Goal: Task Accomplishment & Management: Manage account settings

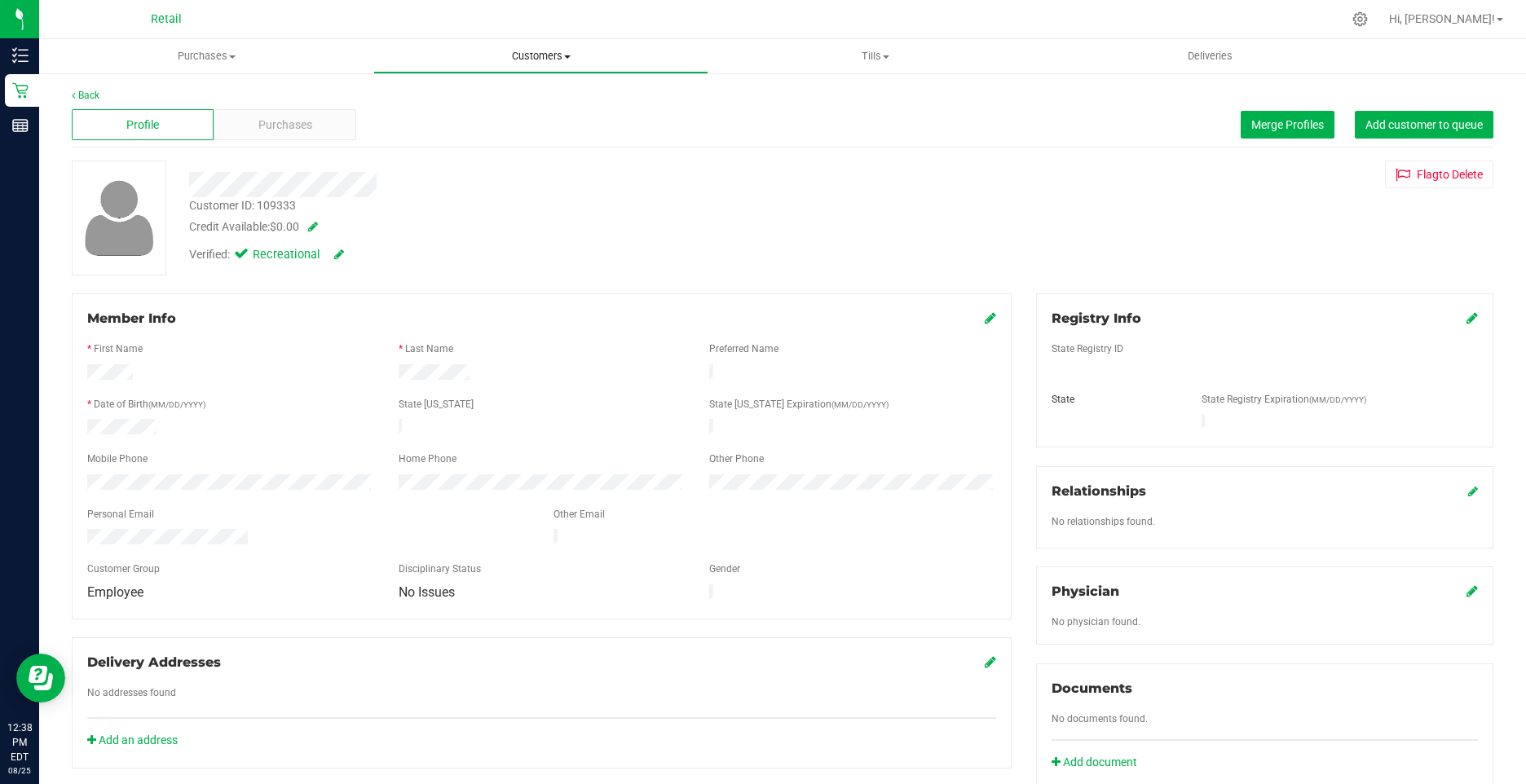
click at [515, 55] on span "Customers" at bounding box center [540, 56] width 333 height 15
click at [457, 108] on li "Add a new customer" at bounding box center [540, 118] width 334 height 20
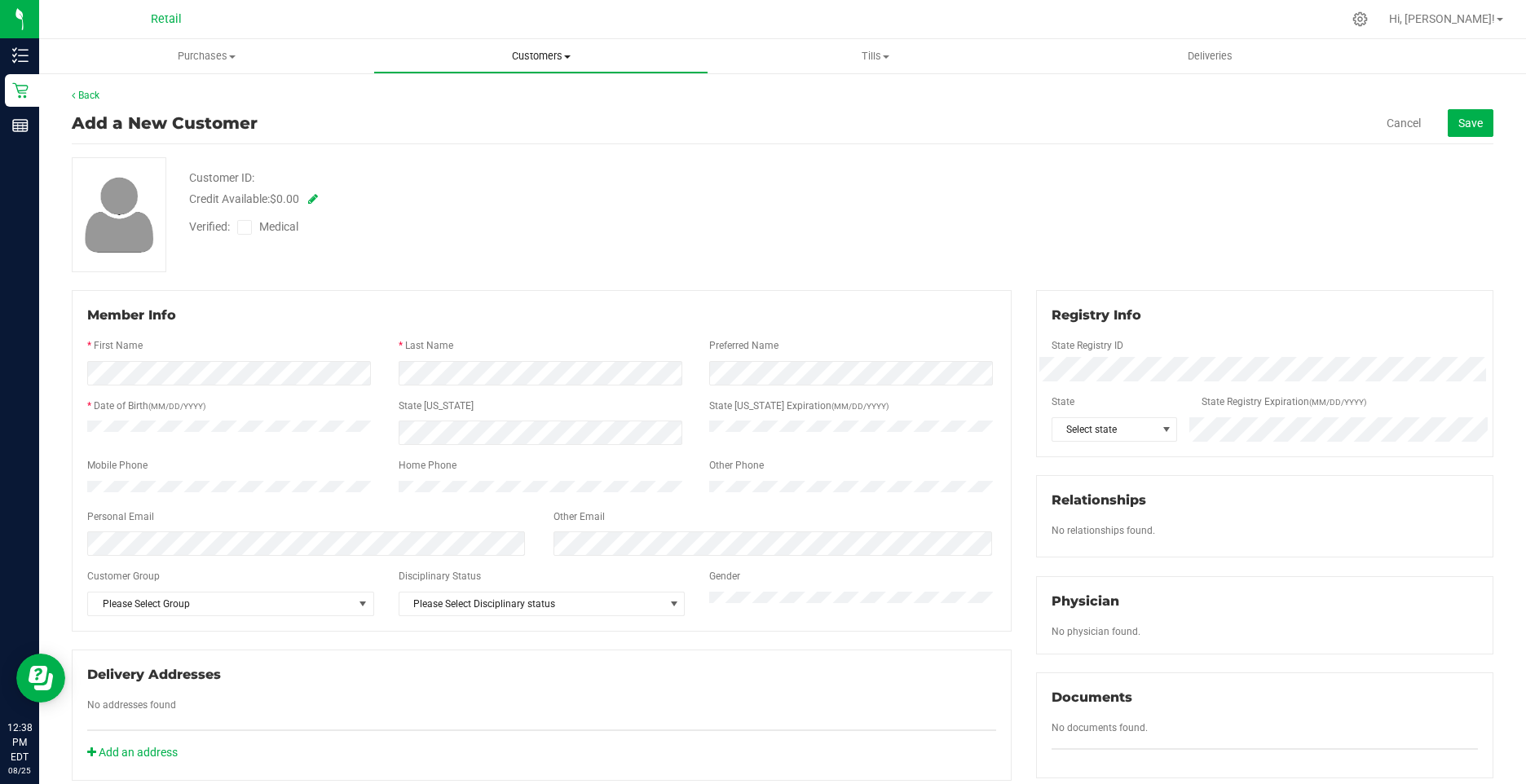
click at [542, 56] on span "Customers" at bounding box center [540, 56] width 333 height 15
click at [414, 98] on span "All customers" at bounding box center [432, 98] width 118 height 14
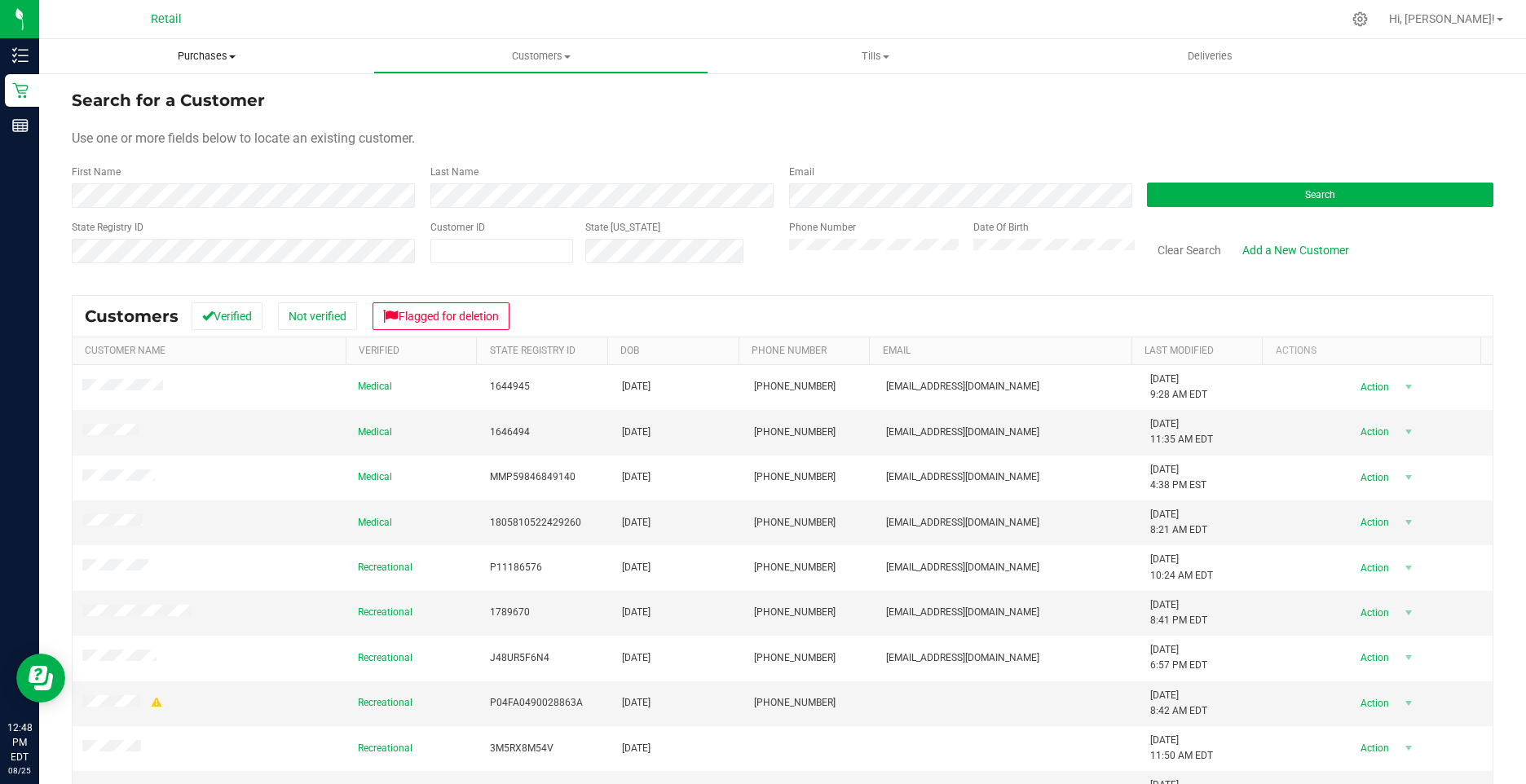
click at [196, 58] on span "Purchases" at bounding box center [206, 56] width 334 height 15
click at [172, 101] on span "Summary of purchases" at bounding box center [123, 98] width 167 height 14
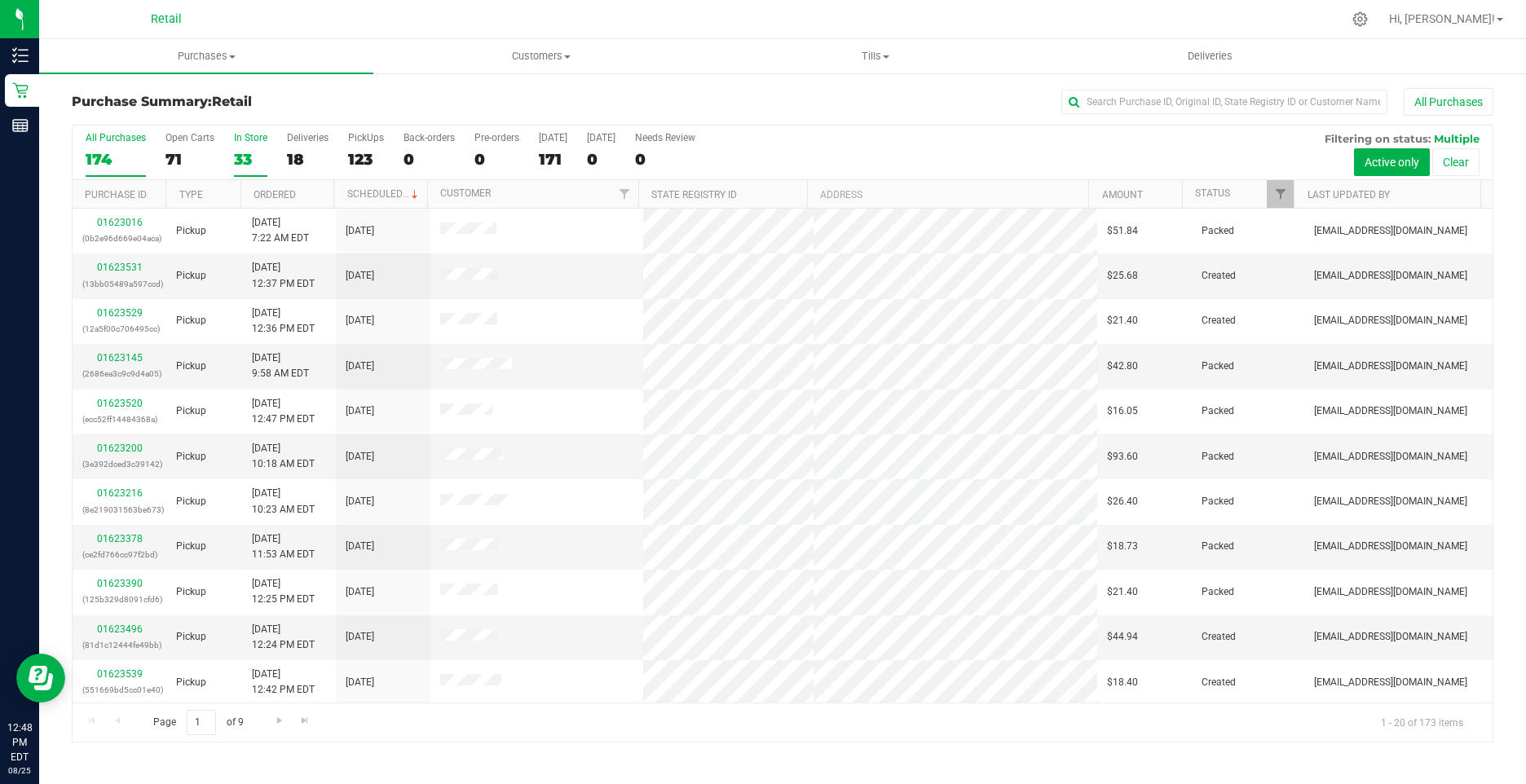
click at [238, 152] on div "33" at bounding box center [250, 159] width 34 height 19
click at [0, 0] on input "In Store 33" at bounding box center [0, 0] width 0 height 0
click at [265, 195] on link "Ordered" at bounding box center [274, 194] width 42 height 11
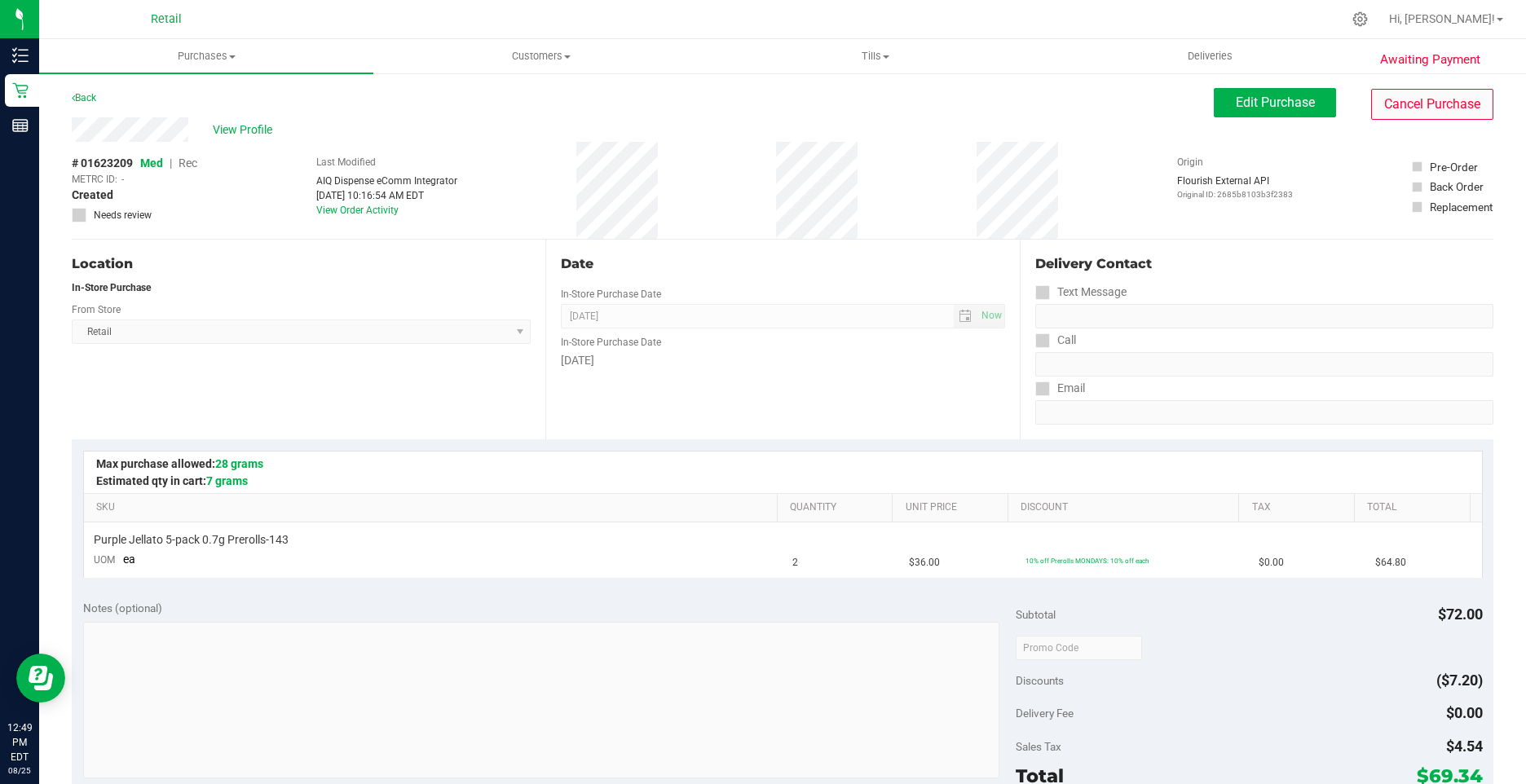
drag, startPoint x: 1417, startPoint y: 82, endPoint x: 1407, endPoint y: 97, distance: 18.0
click at [1417, 83] on div "Awaiting Payment Back Edit Purchase Cancel Purchase View Profile # 01623209 Med…" at bounding box center [782, 683] width 1486 height 1222
click at [1400, 104] on button "Cancel Purchase" at bounding box center [1432, 104] width 122 height 31
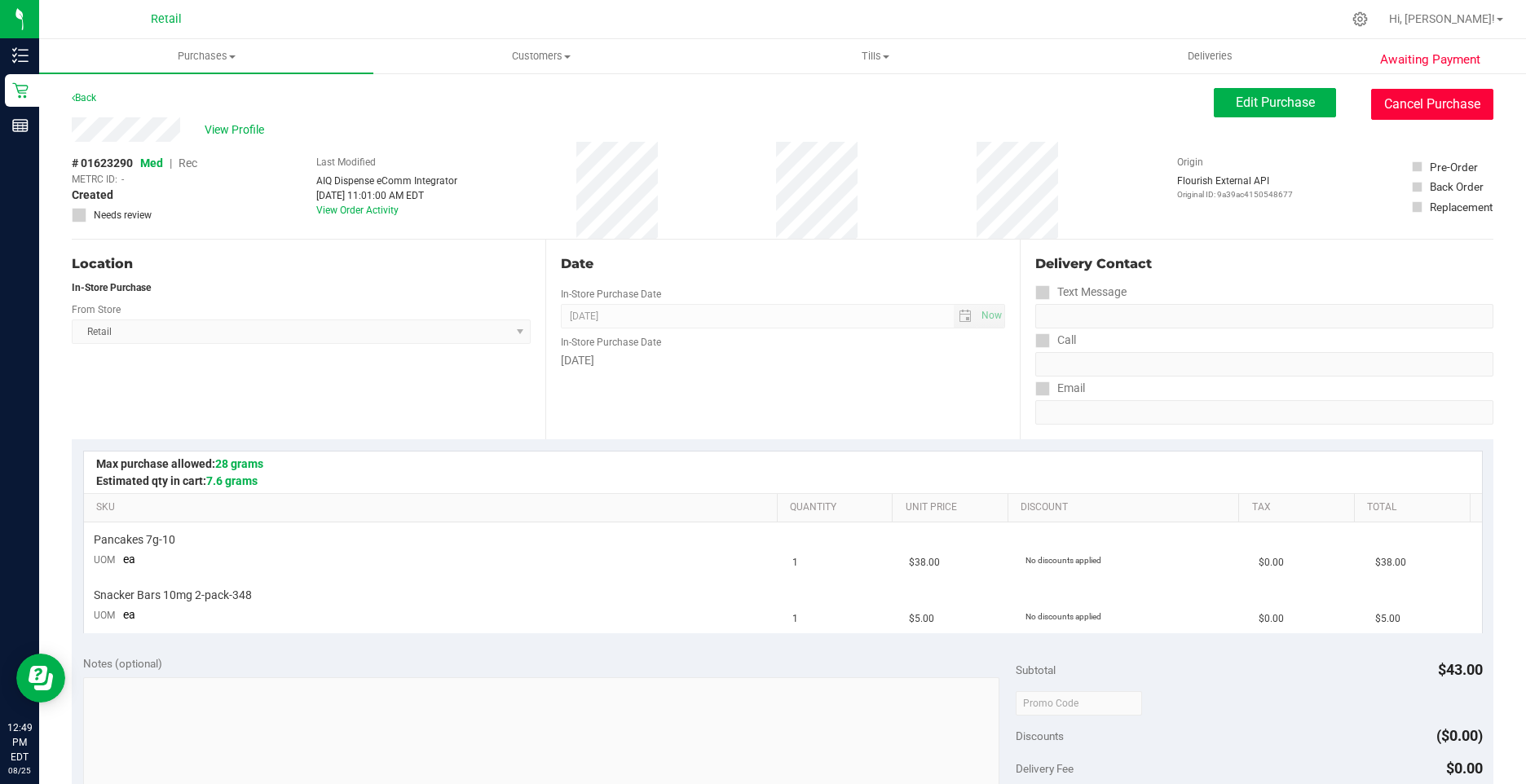
click at [1423, 109] on button "Cancel Purchase" at bounding box center [1432, 104] width 122 height 31
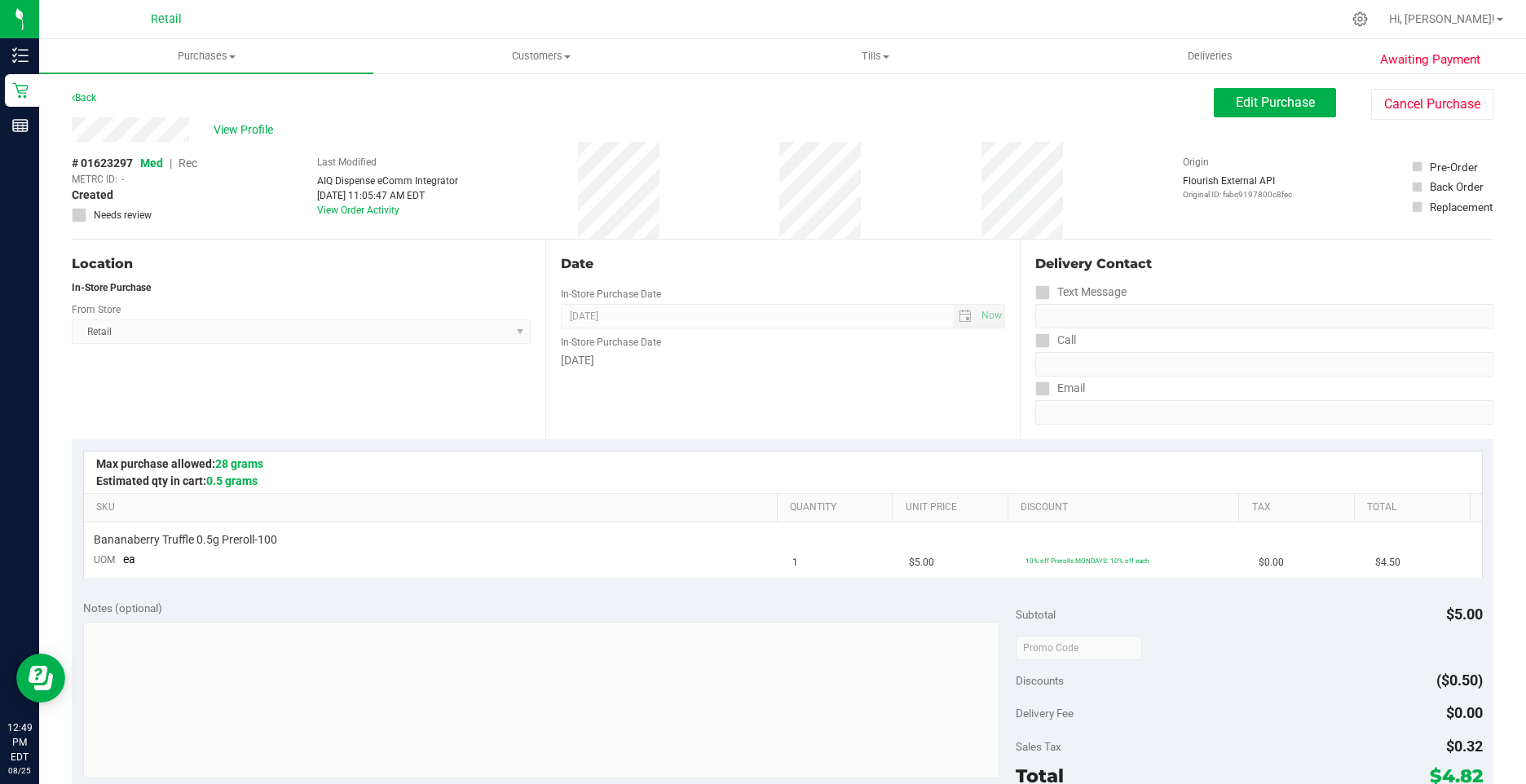
click at [1411, 123] on div "View Profile # 01623297 Med | Rec METRC ID: - Created Needs review Last Modifie…" at bounding box center [781, 179] width 1421 height 122
click at [1411, 99] on button "Cancel Purchase" at bounding box center [1432, 104] width 122 height 31
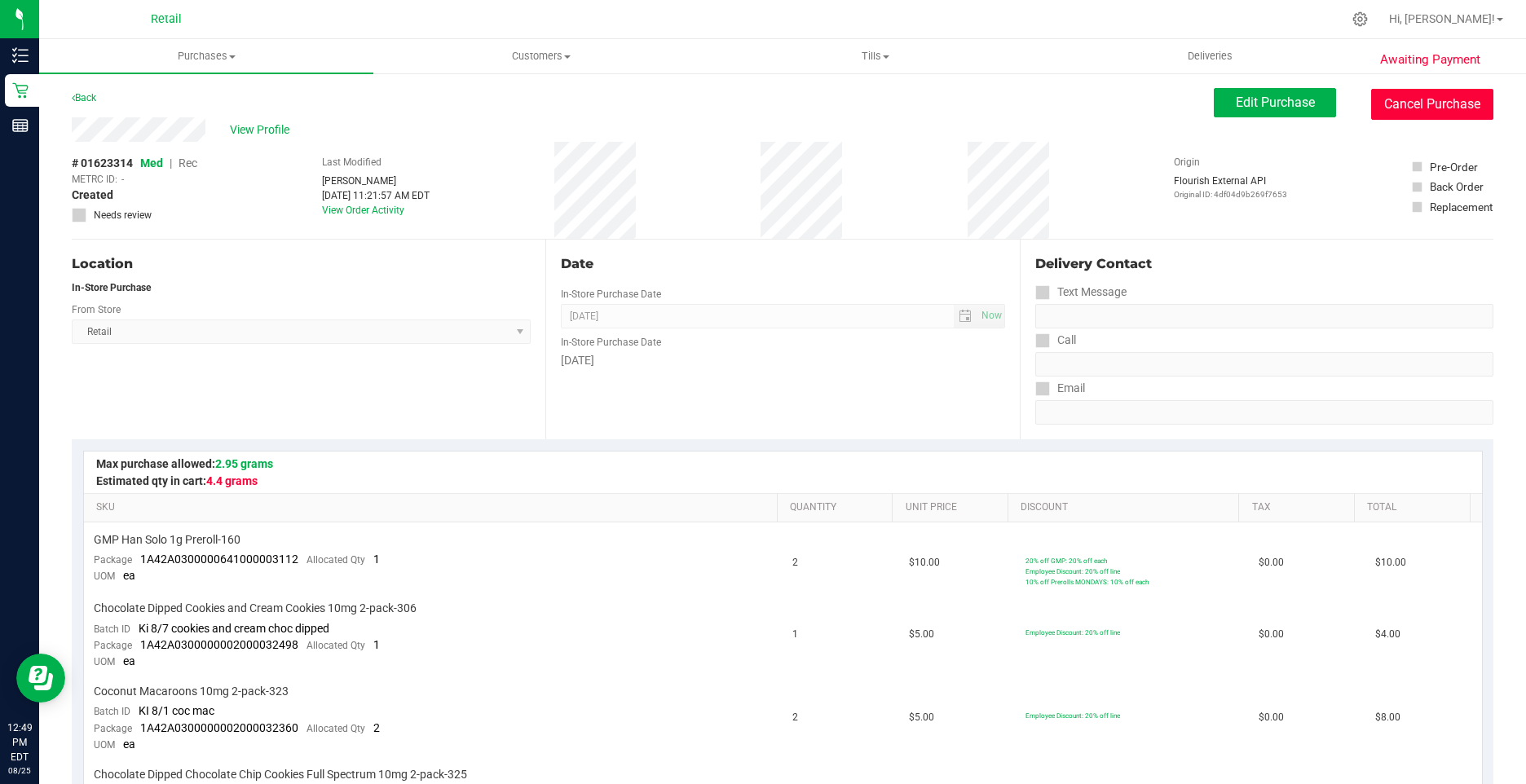
click at [1394, 103] on button "Cancel Purchase" at bounding box center [1432, 104] width 122 height 31
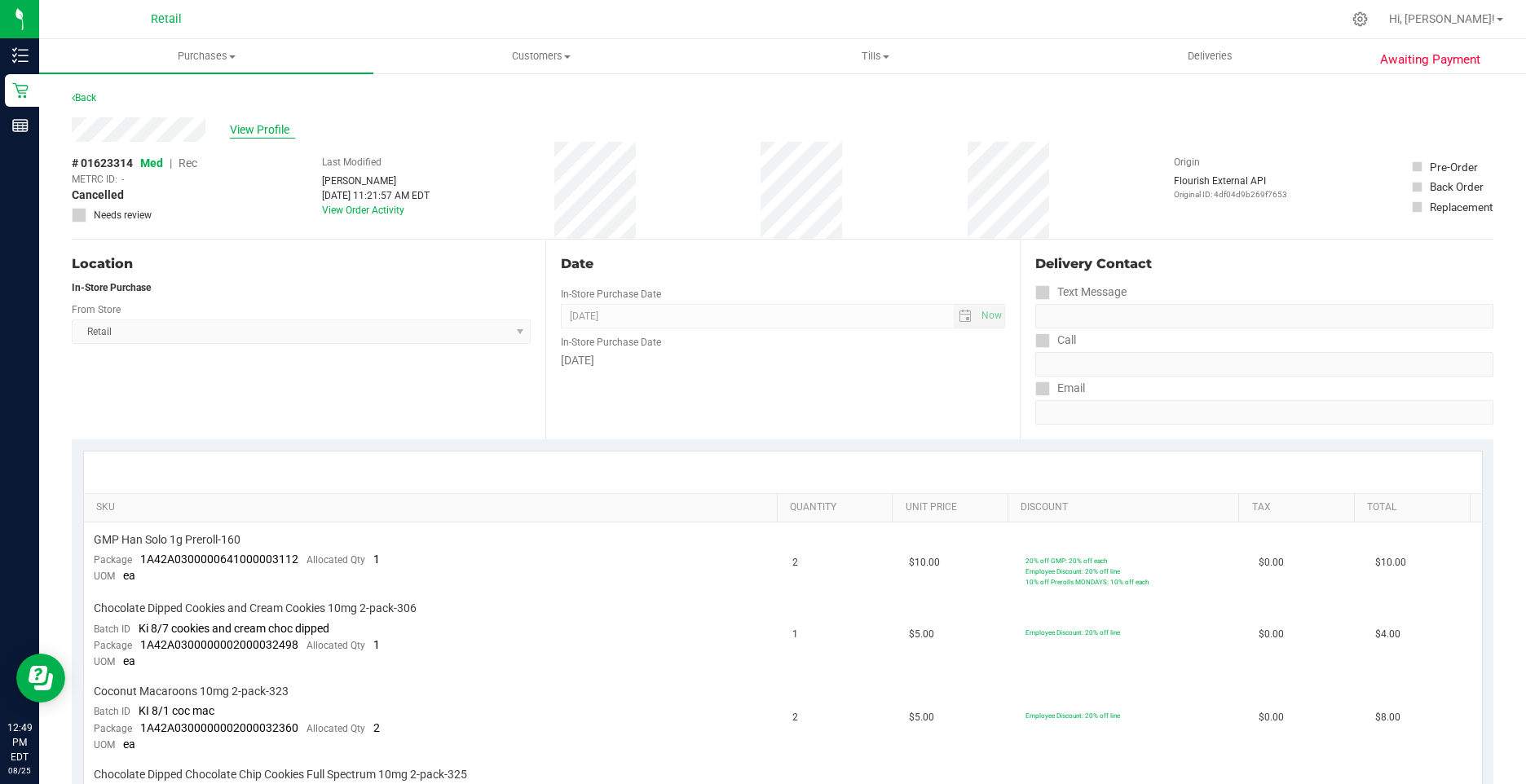
click at [238, 128] on span "View Profile" at bounding box center [262, 130] width 65 height 17
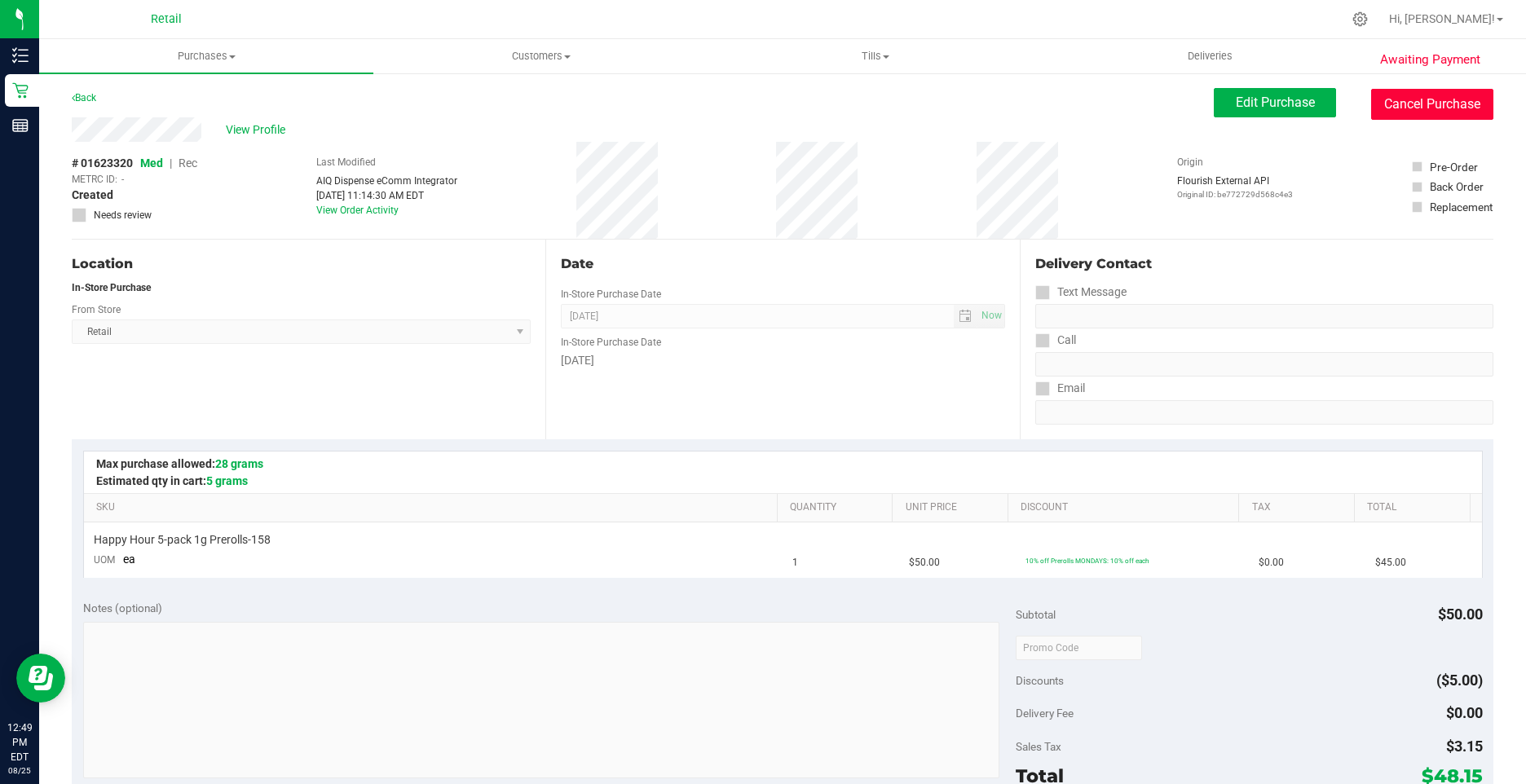
drag, startPoint x: 1413, startPoint y: 102, endPoint x: 851, endPoint y: 107, distance: 562.0
click at [1413, 102] on button "Cancel Purchase" at bounding box center [1432, 104] width 122 height 31
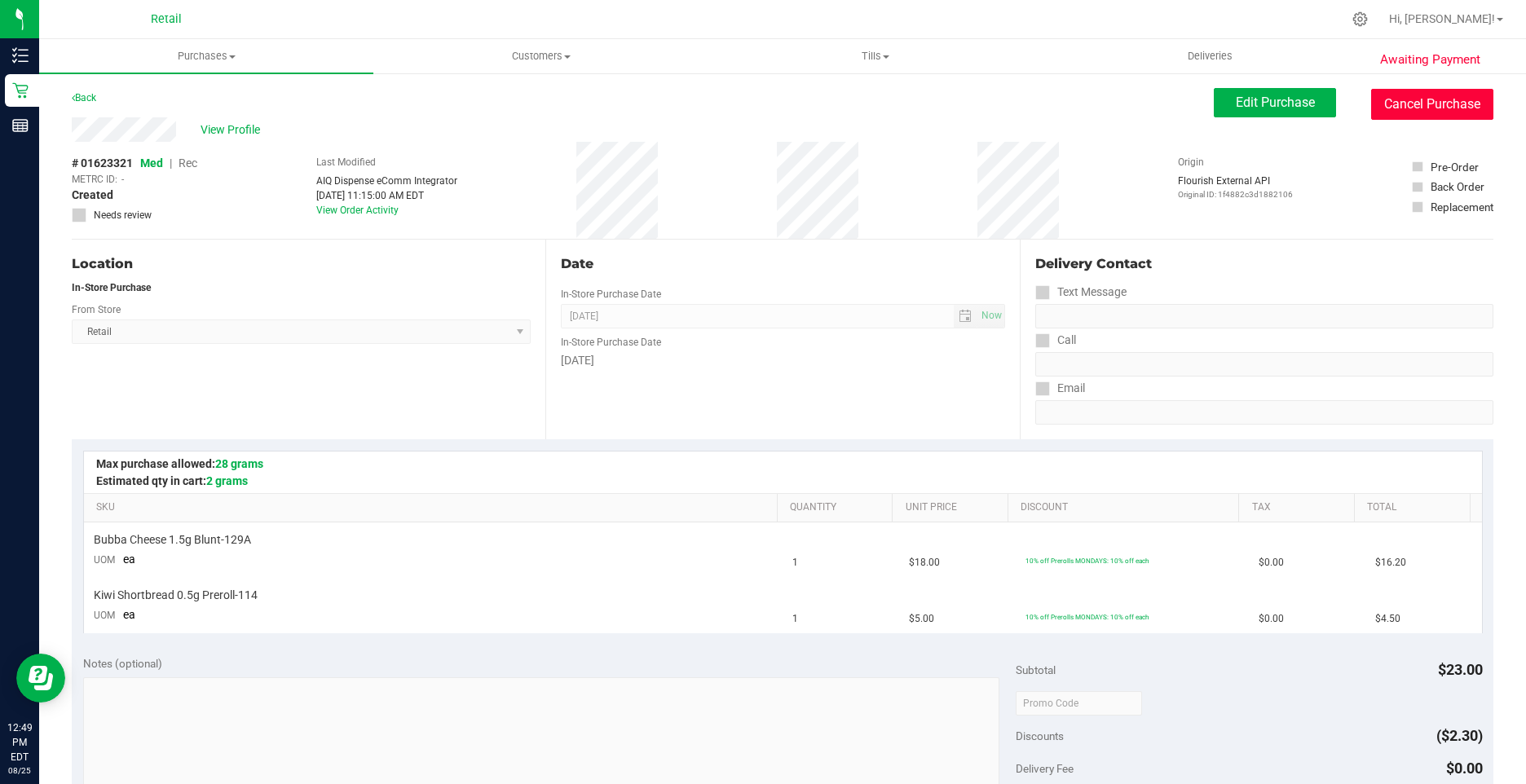
click at [1382, 113] on button "Cancel Purchase" at bounding box center [1432, 104] width 122 height 31
click at [1436, 109] on button "Cancel Purchase" at bounding box center [1432, 104] width 122 height 31
click at [840, 100] on div "Back Edit Purchase Cancel Purchase" at bounding box center [781, 102] width 1421 height 29
click at [1425, 101] on button "Cancel Purchase" at bounding box center [1432, 104] width 122 height 31
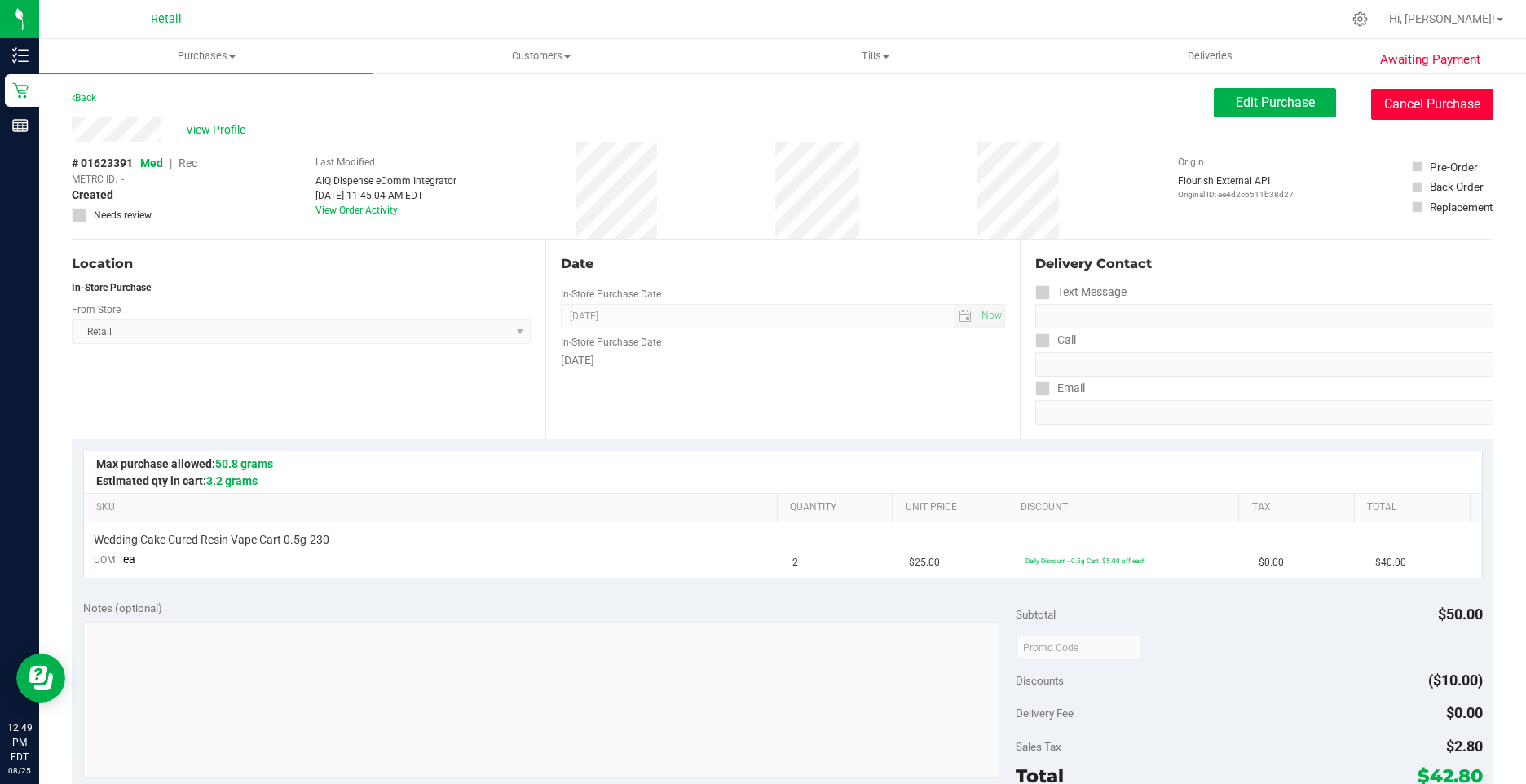
drag, startPoint x: 1399, startPoint y: 101, endPoint x: 784, endPoint y: 80, distance: 615.4
click at [1398, 101] on button "Cancel Purchase" at bounding box center [1432, 104] width 122 height 31
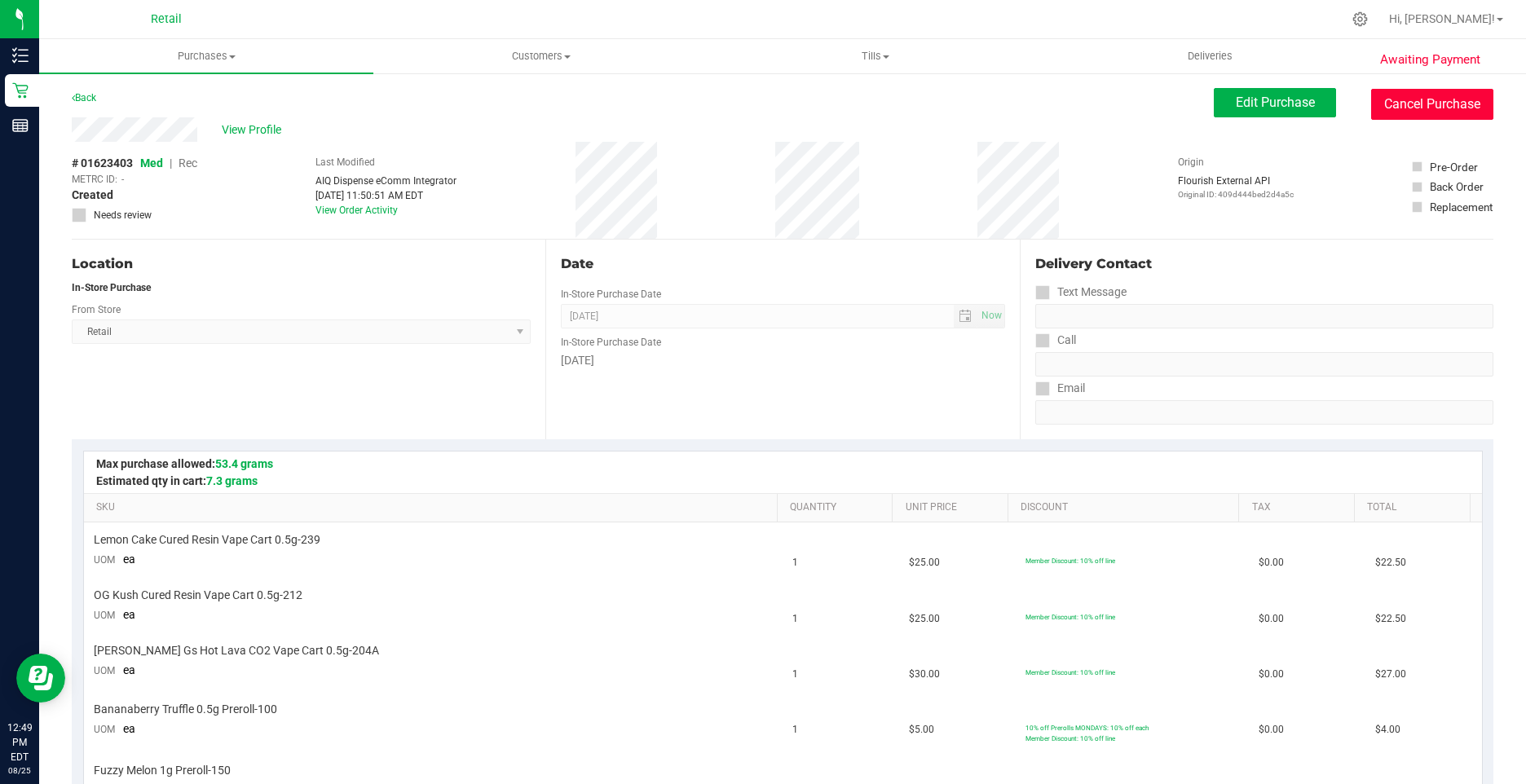
drag, startPoint x: 1396, startPoint y: 106, endPoint x: 742, endPoint y: 74, distance: 654.8
click at [1394, 106] on button "Cancel Purchase" at bounding box center [1432, 104] width 122 height 31
